Goal: Transaction & Acquisition: Download file/media

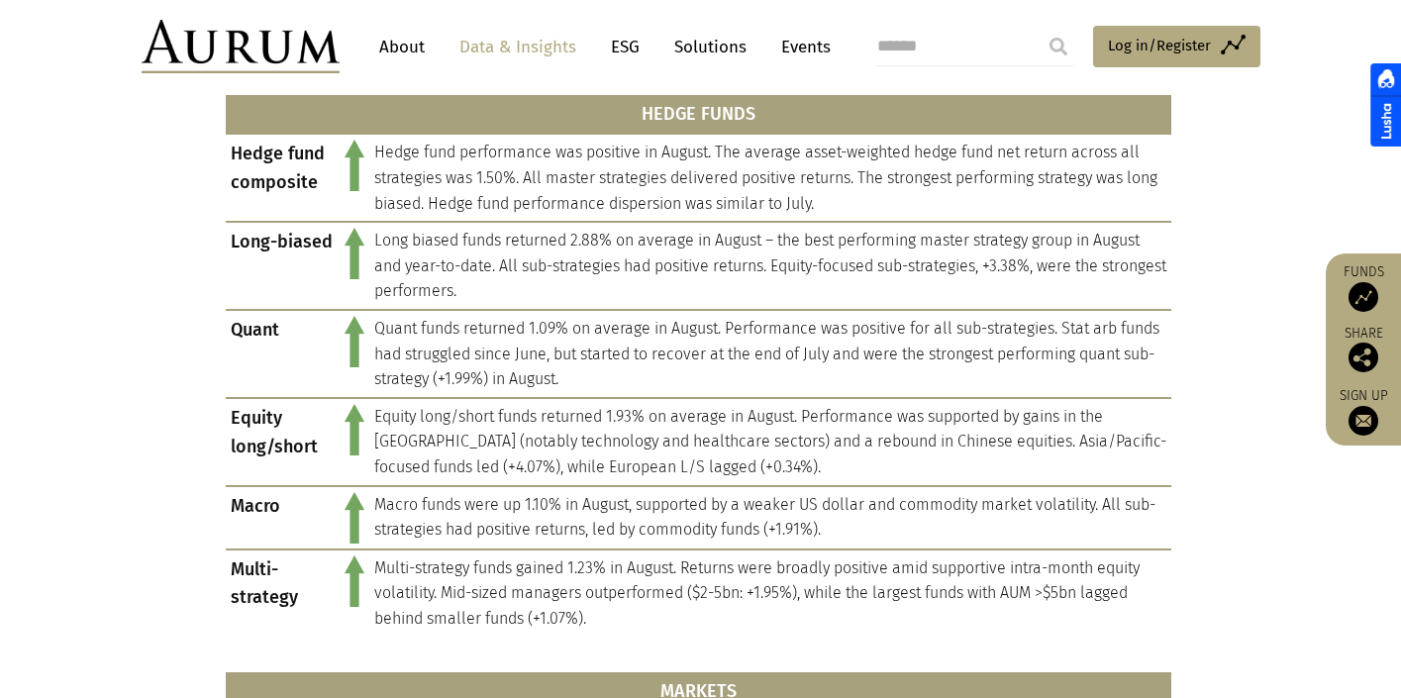
scroll to position [909, 0]
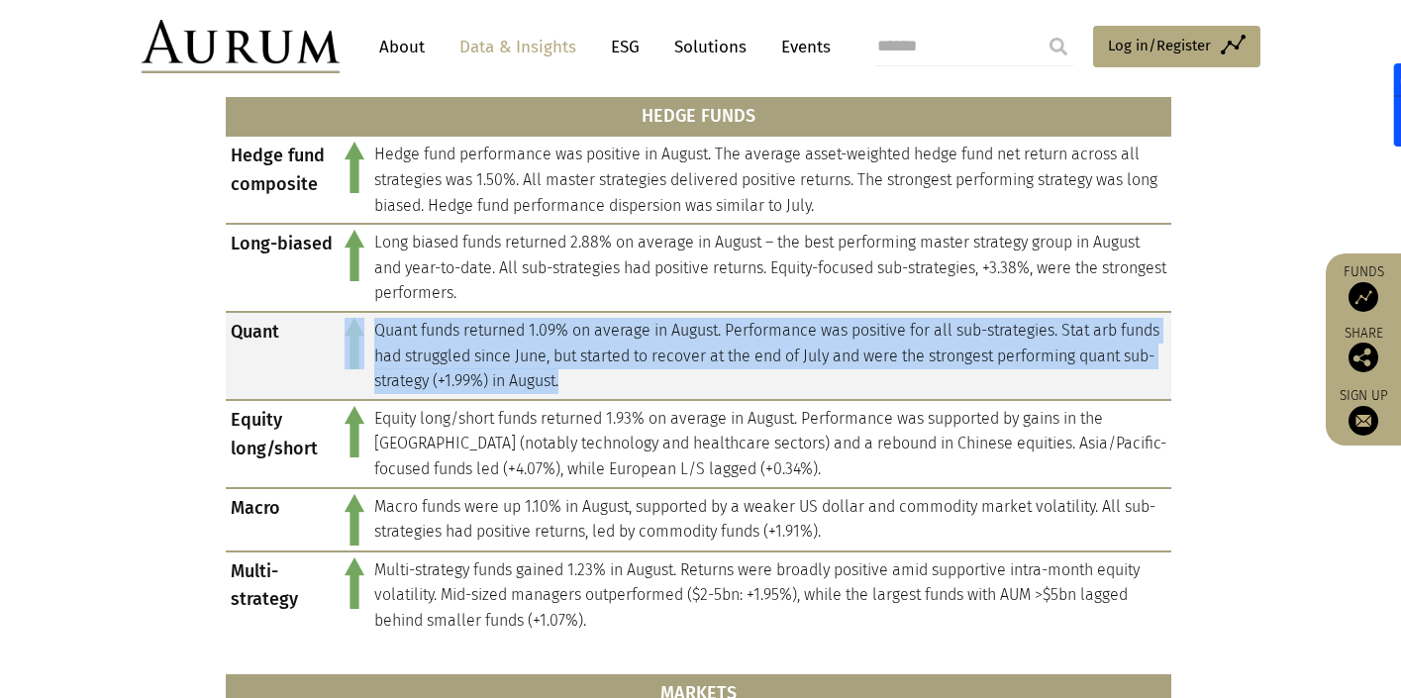
drag, startPoint x: 669, startPoint y: 384, endPoint x: 368, endPoint y: 336, distance: 304.8
click at [369, 336] on td "Quant funds returned 1.09% on average in August. Performance was positive for a…" at bounding box center [770, 356] width 802 height 88
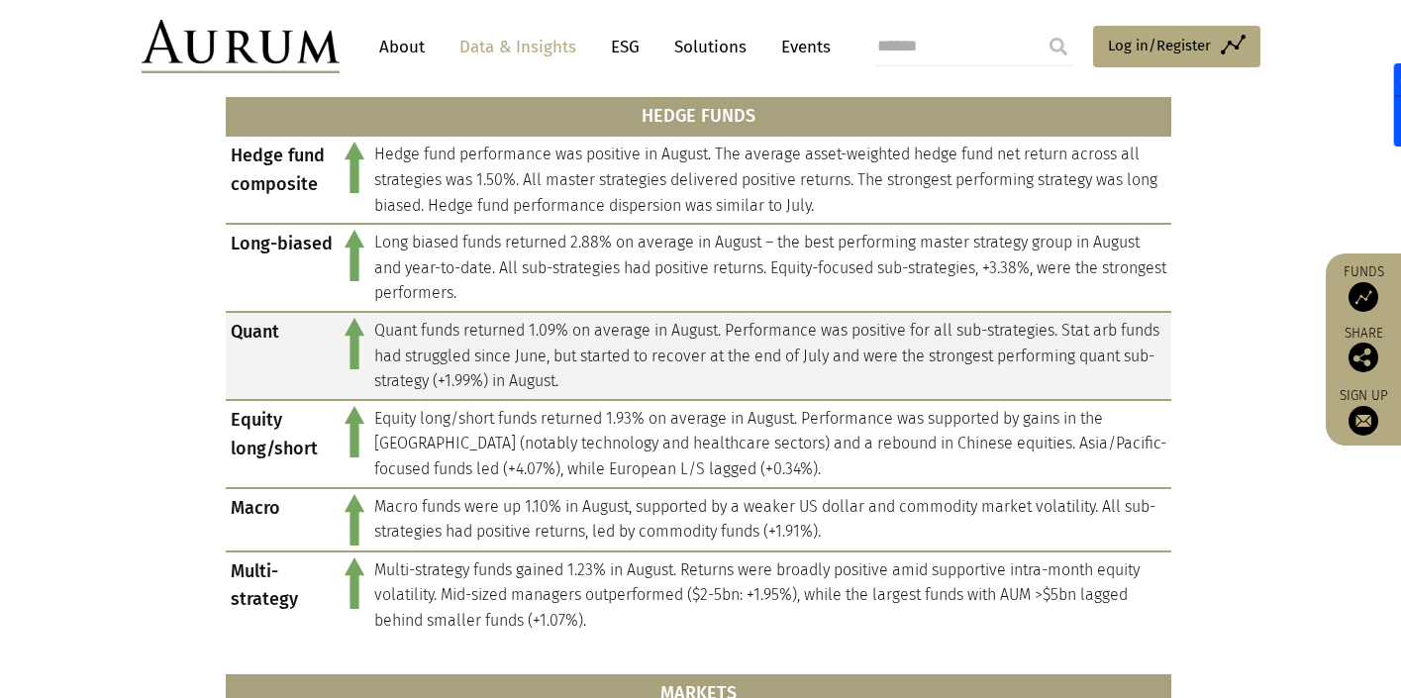
click at [384, 333] on td "Quant funds returned 1.09% on average in August. Performance was positive for a…" at bounding box center [770, 356] width 802 height 88
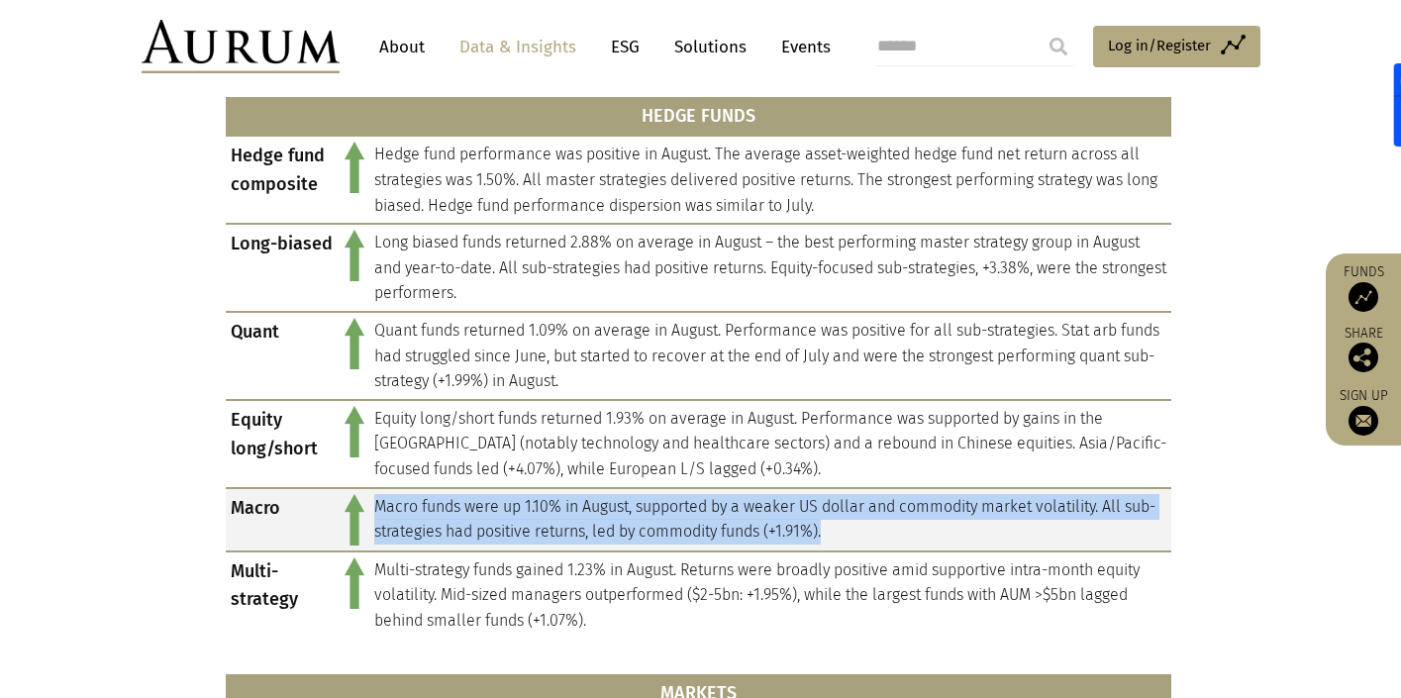
drag, startPoint x: 878, startPoint y: 538, endPoint x: 374, endPoint y: 503, distance: 505.1
click at [374, 503] on td "Macro funds were up 1.10% in August, supported by a weaker US dollar and commod…" at bounding box center [770, 519] width 802 height 63
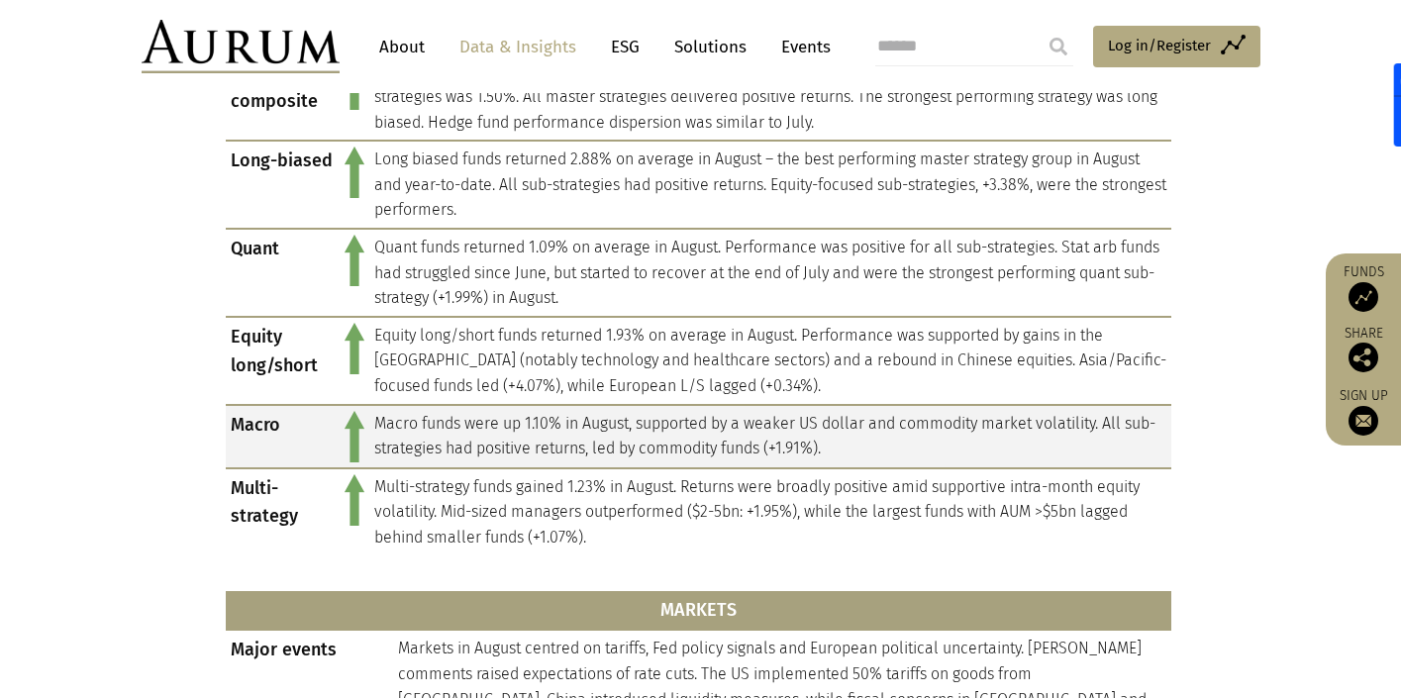
scroll to position [993, 0]
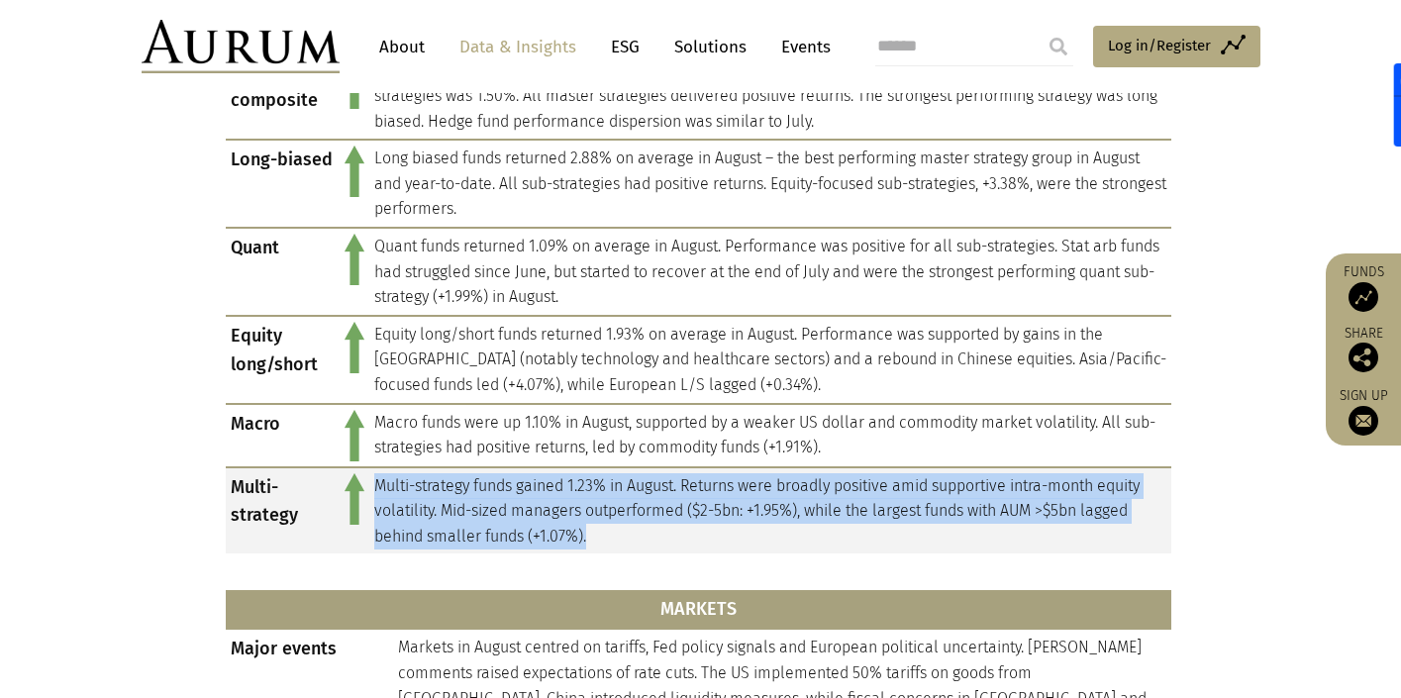
drag, startPoint x: 370, startPoint y: 485, endPoint x: 607, endPoint y: 527, distance: 240.2
click at [607, 527] on td "Multi-strategy funds gained 1.23% in August. Returns were broadly positive amid…" at bounding box center [770, 510] width 802 height 87
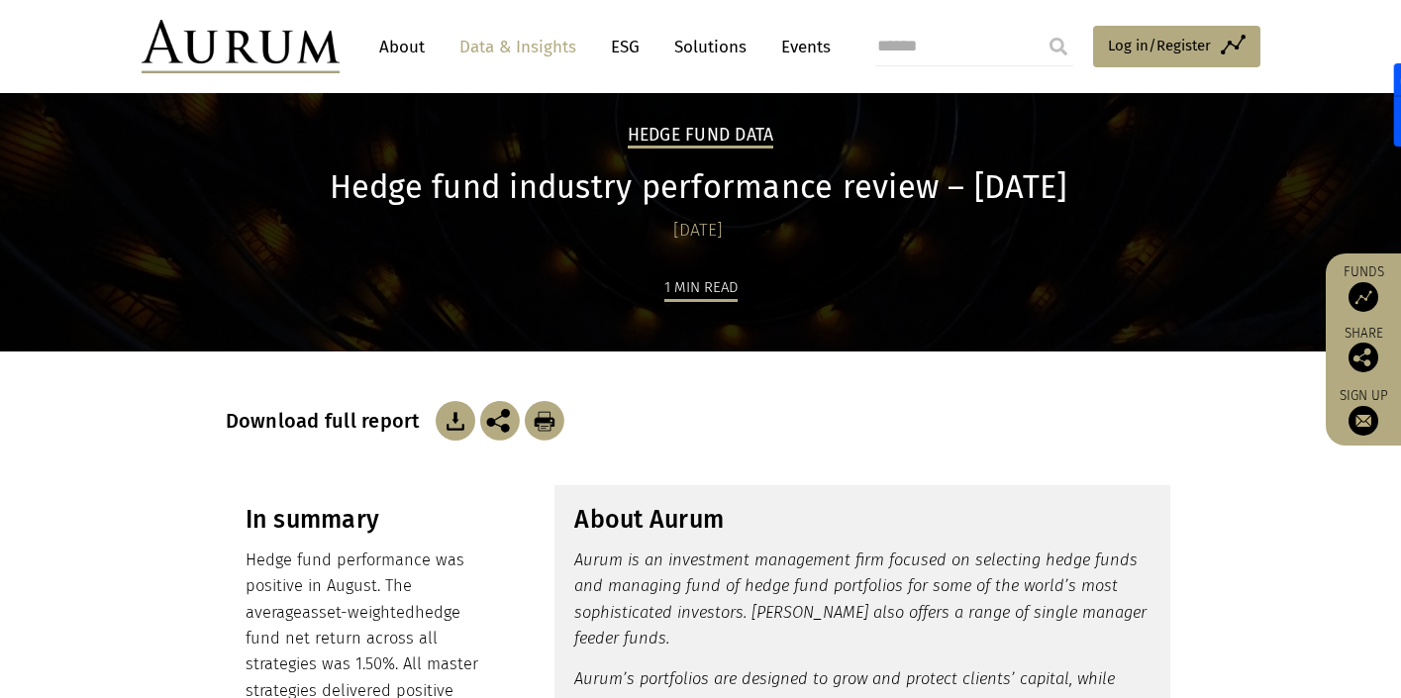
scroll to position [0, 0]
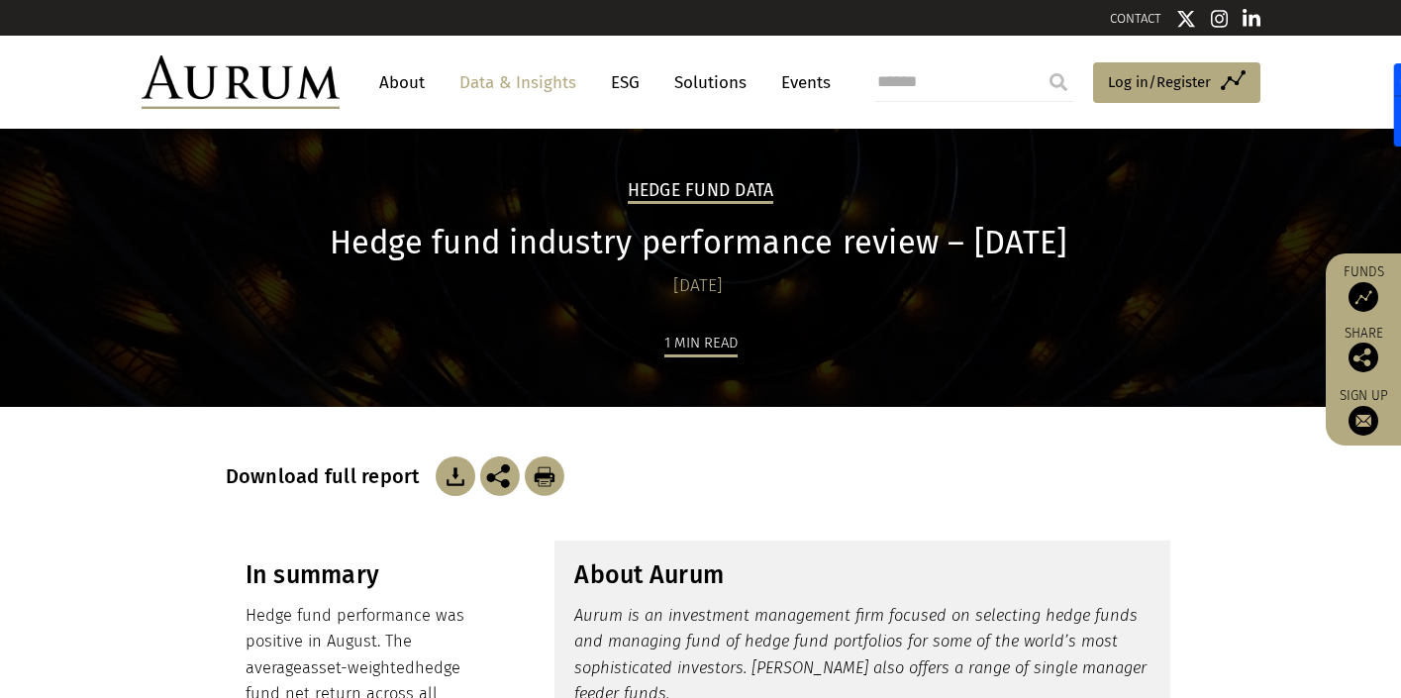
click at [441, 474] on img at bounding box center [456, 476] width 40 height 40
